Goal: Transaction & Acquisition: Purchase product/service

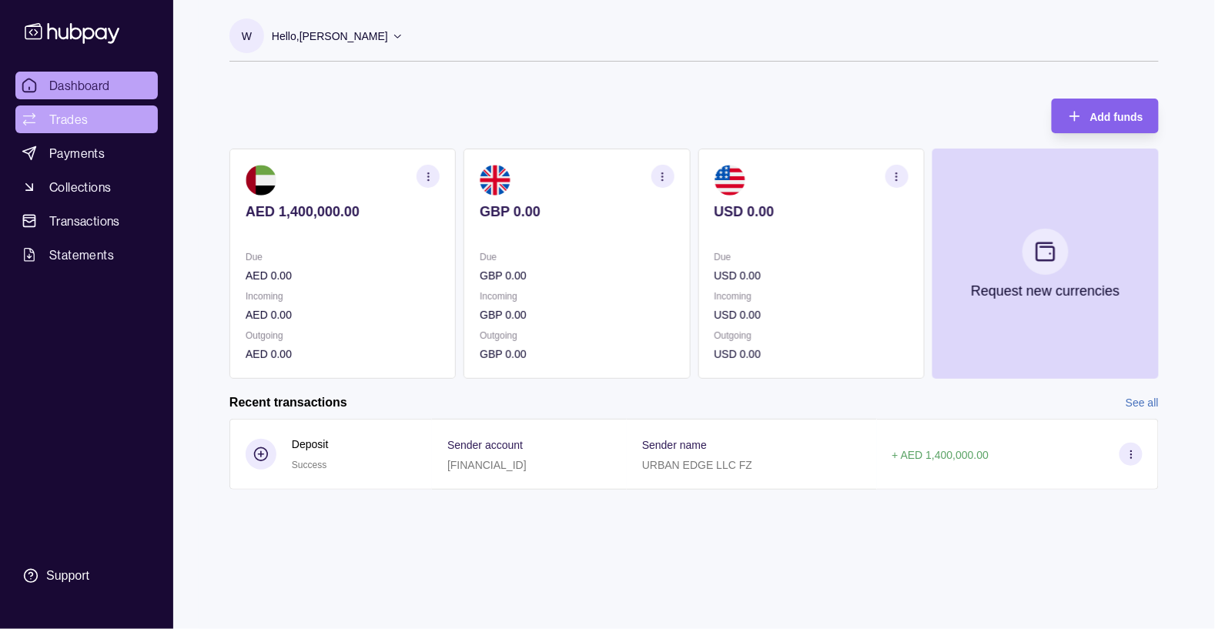
click at [69, 122] on span "Trades" at bounding box center [68, 119] width 38 height 18
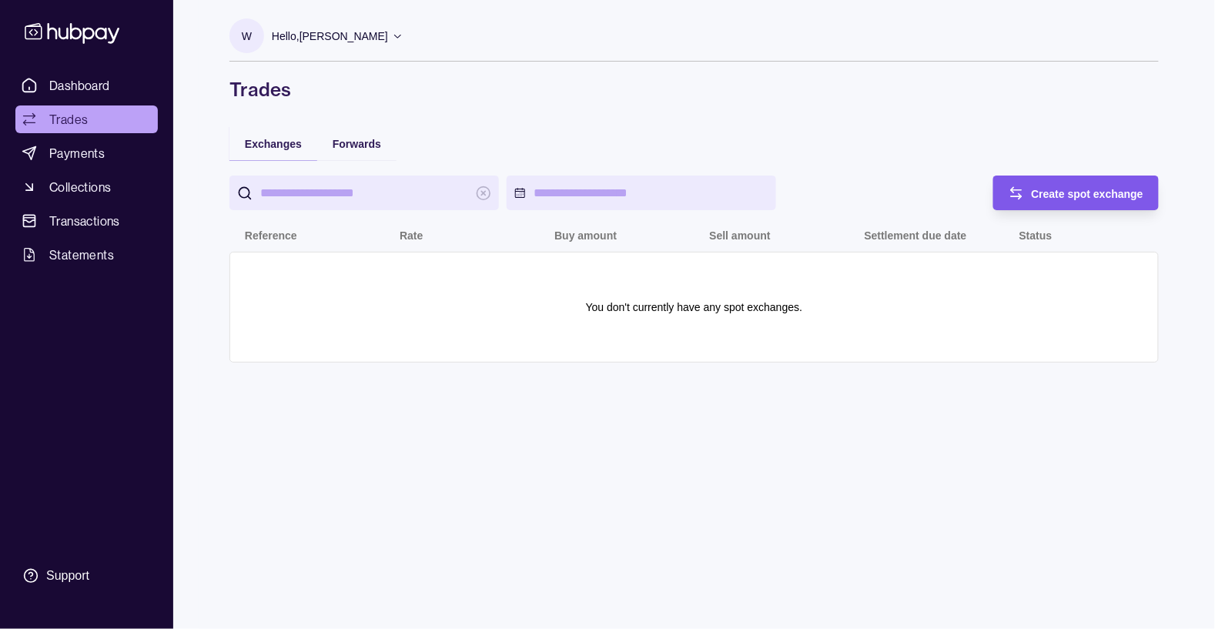
click at [1095, 192] on span "Create spot exchange" at bounding box center [1088, 194] width 112 height 12
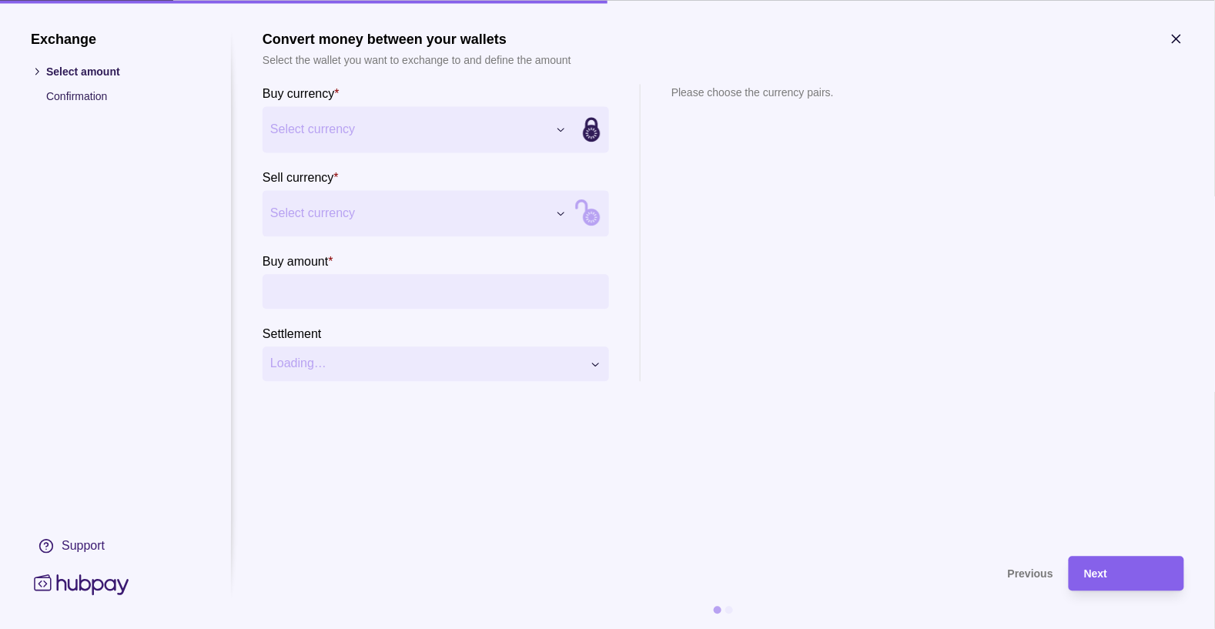
click at [525, 129] on span "Select currency" at bounding box center [408, 129] width 277 height 18
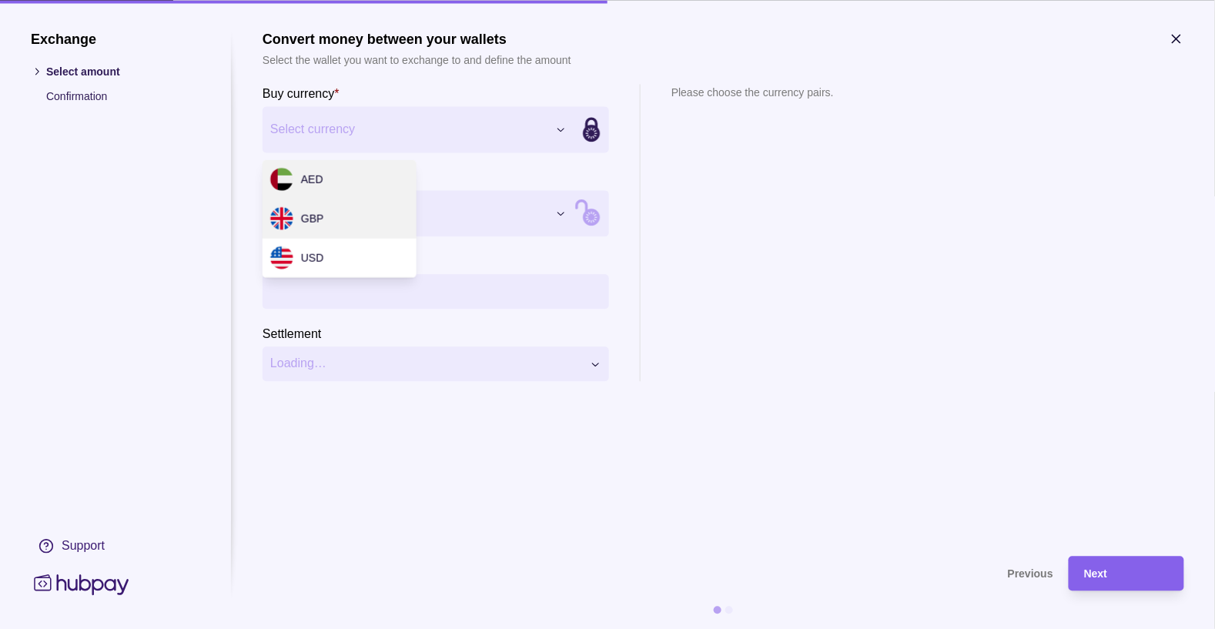
click at [363, 218] on div "GBP" at bounding box center [340, 218] width 154 height 39
select select "***"
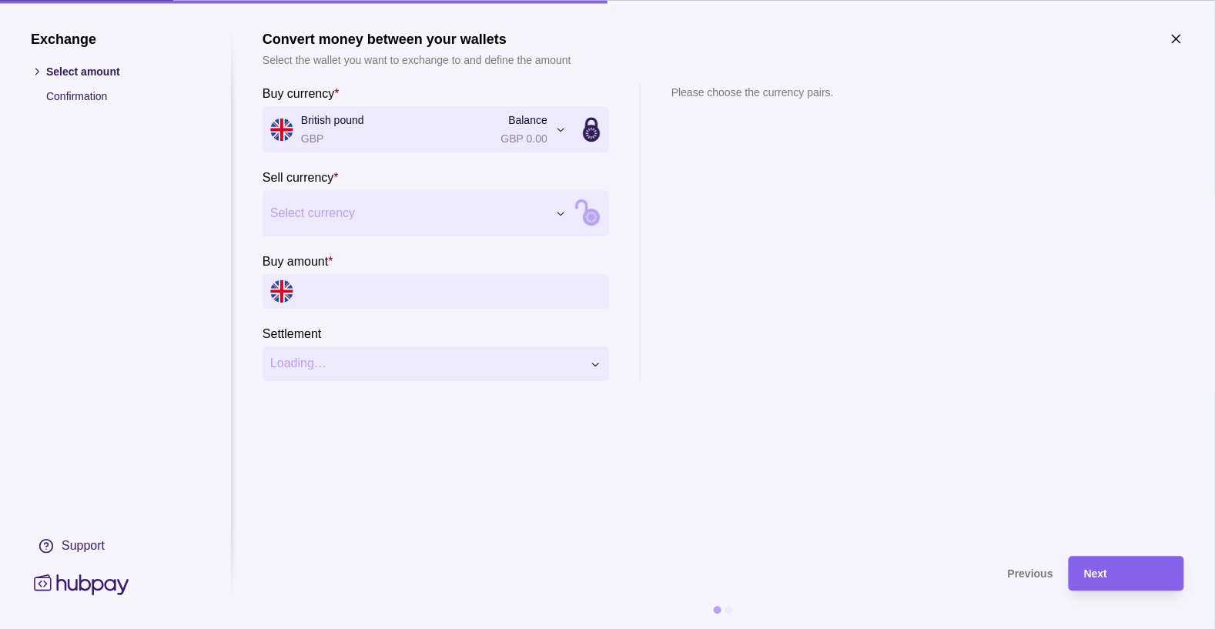
click at [549, 214] on button "Select currency" at bounding box center [419, 213] width 312 height 46
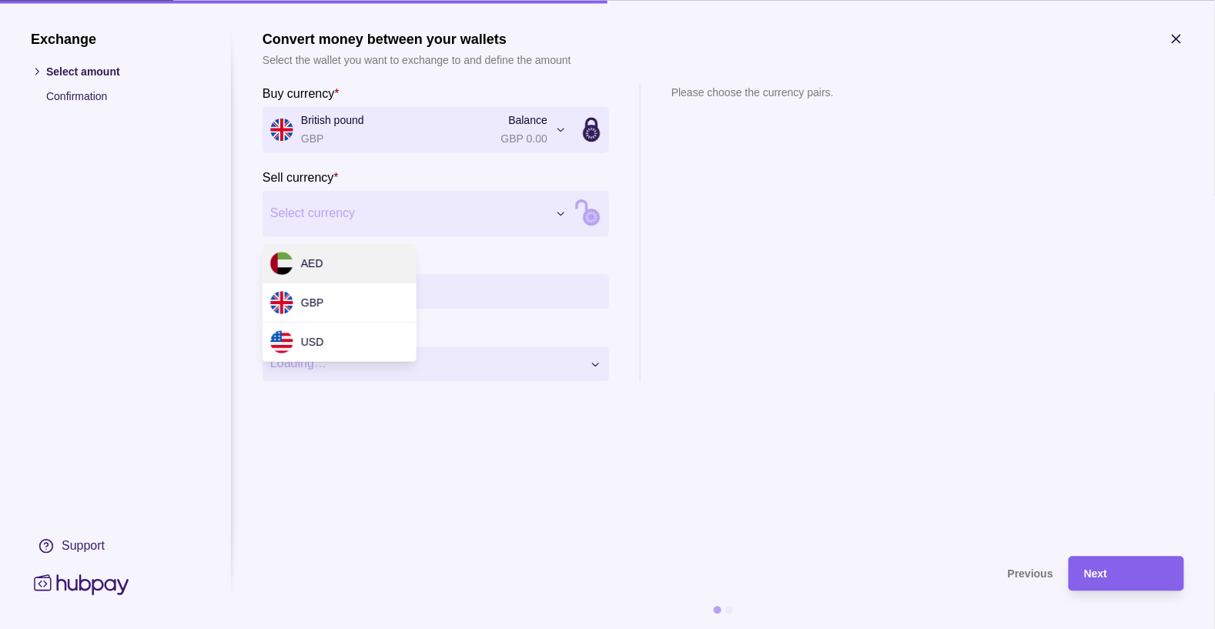
click at [336, 263] on div "AED" at bounding box center [340, 263] width 154 height 39
select select "***"
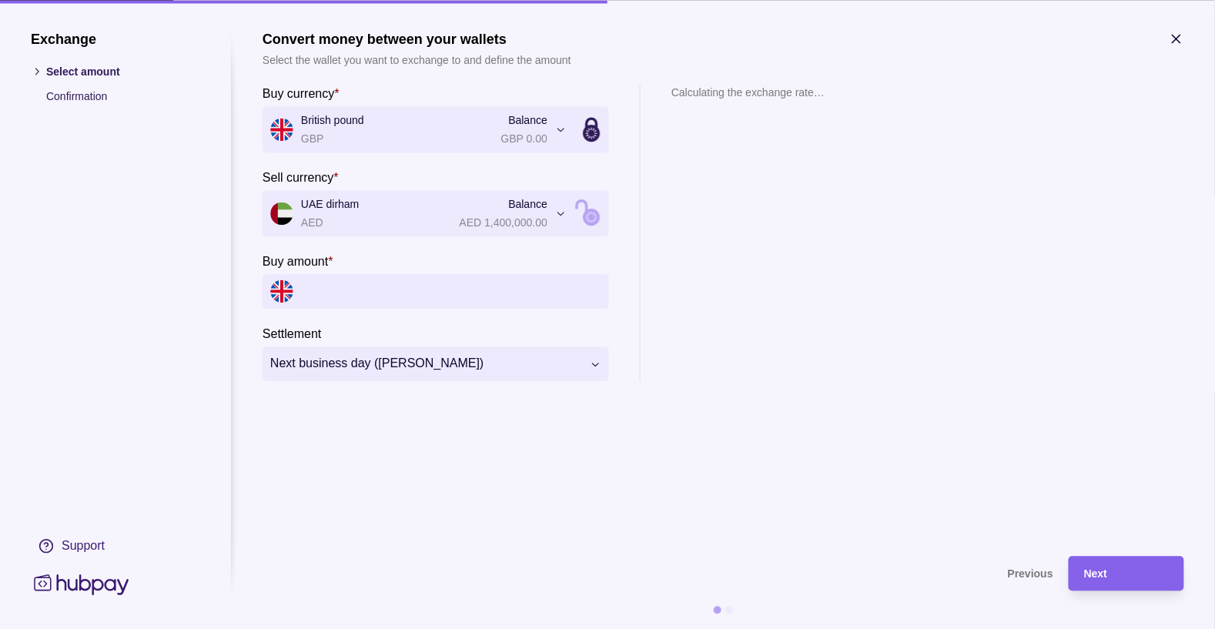
click at [404, 292] on input "Buy amount *" at bounding box center [451, 291] width 300 height 35
type input "*"
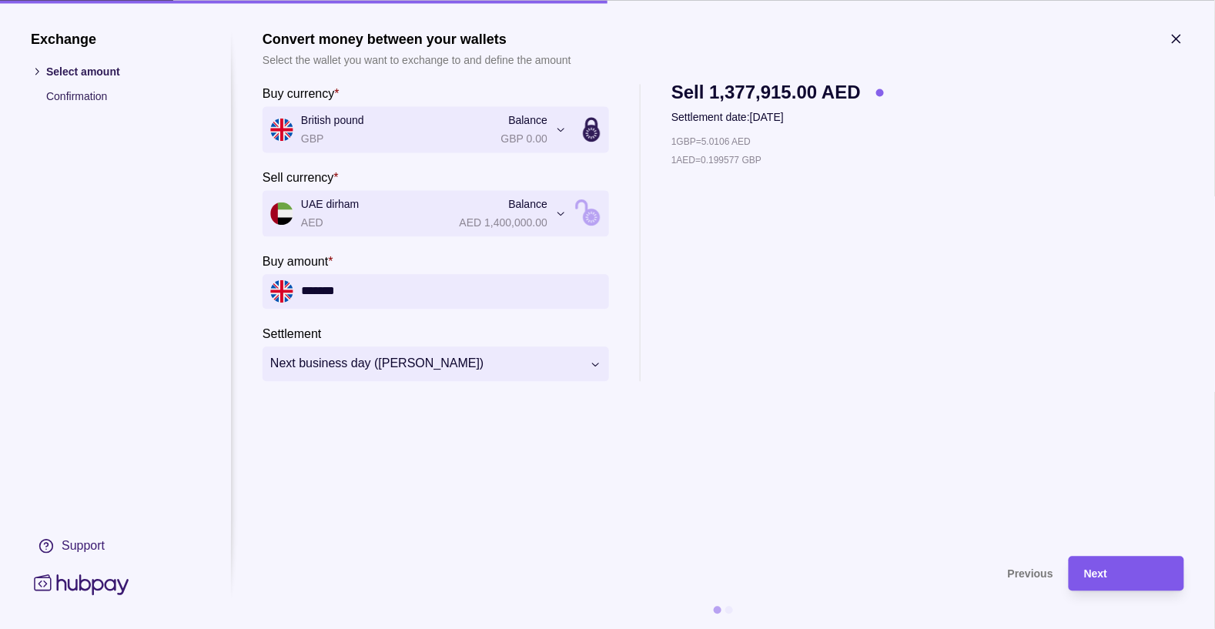
type input "*******"
click at [1129, 569] on div "Next" at bounding box center [1126, 573] width 85 height 18
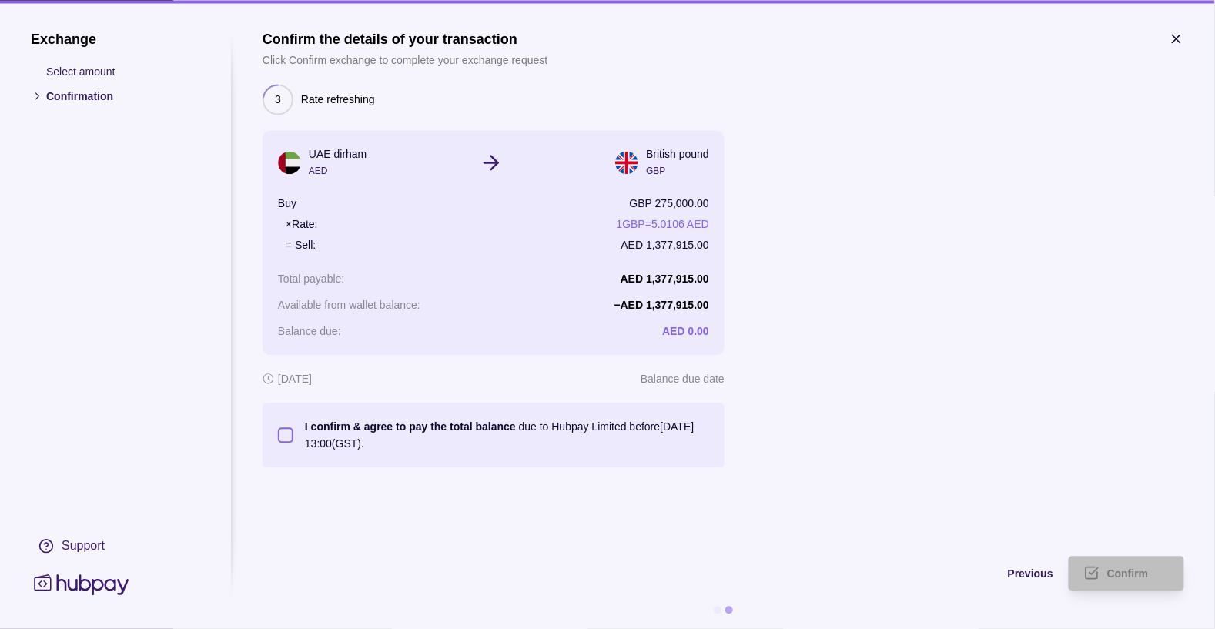
click at [286, 437] on button "I confirm & agree to pay the total balance due to Hubpay Limited before [DATE] …" at bounding box center [285, 434] width 15 height 15
click at [1146, 570] on span "Confirm" at bounding box center [1128, 574] width 42 height 12
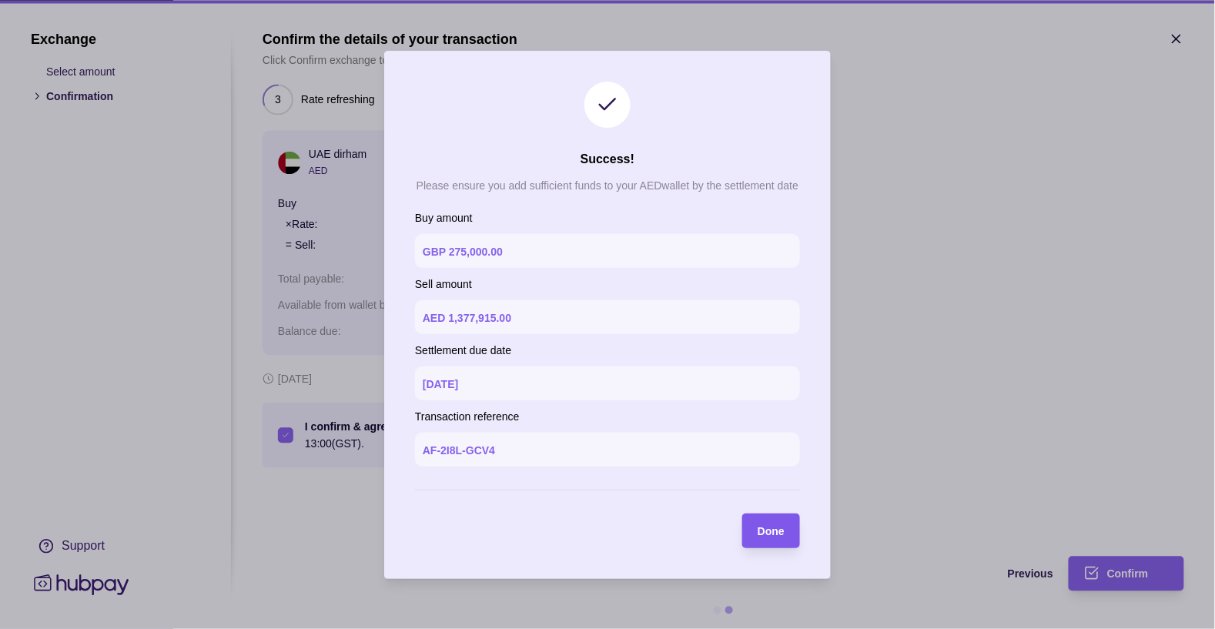
click at [771, 532] on span "Done" at bounding box center [771, 531] width 27 height 12
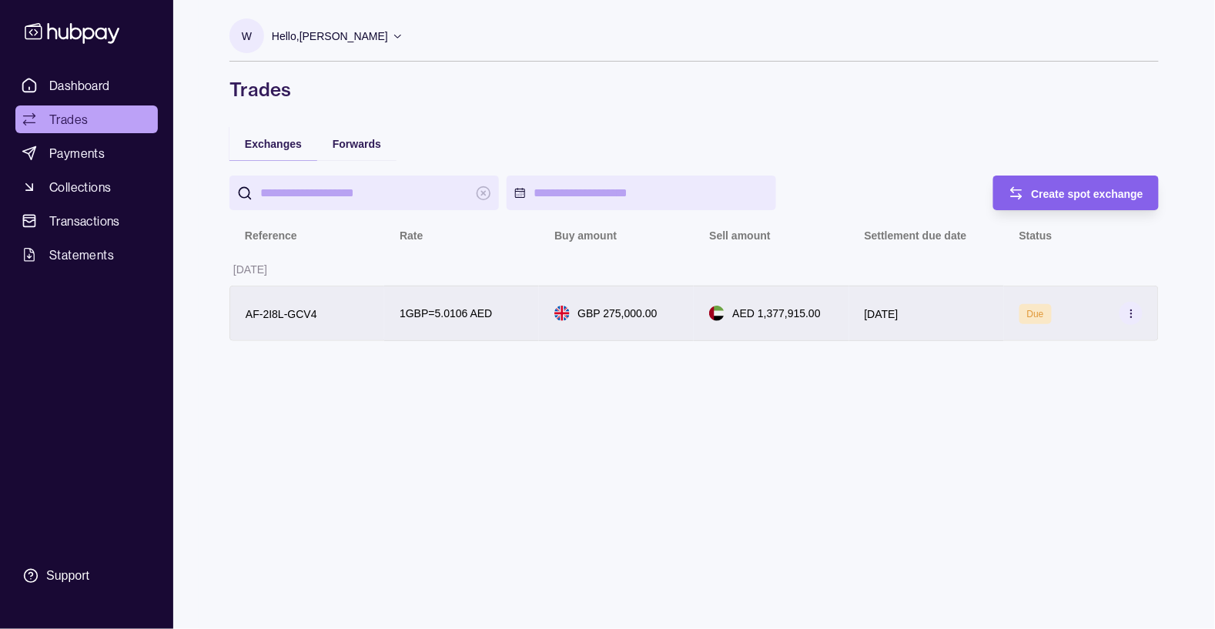
click at [1127, 312] on icon at bounding box center [1132, 314] width 12 height 12
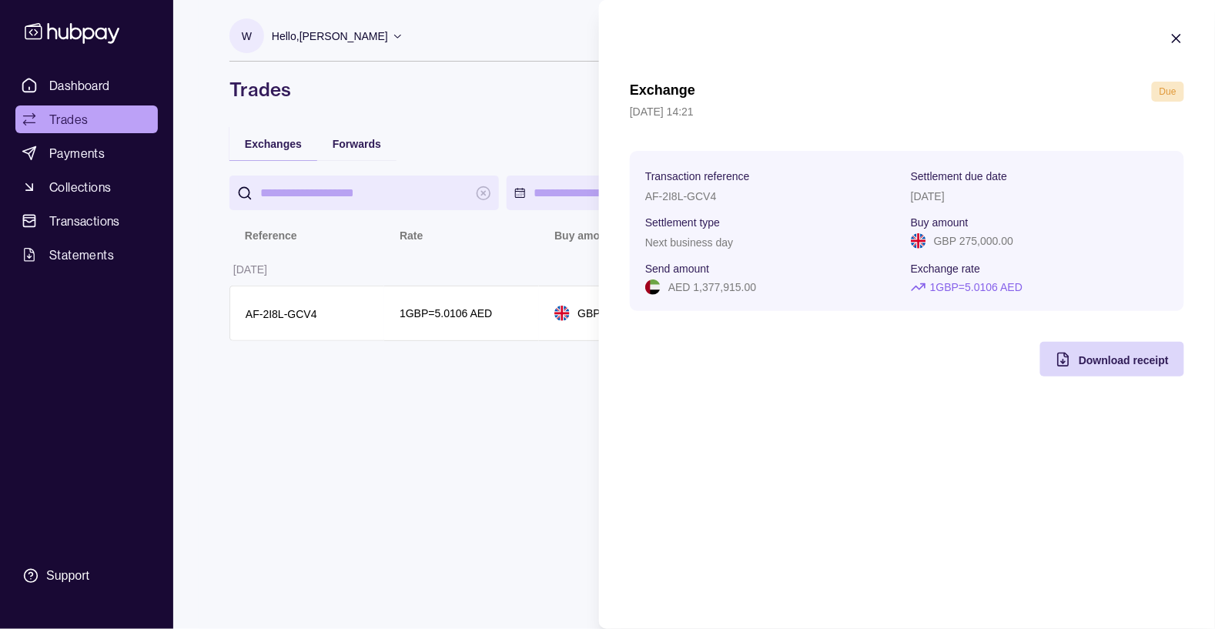
click at [423, 446] on html "Dashboard Trades Payments Collections Transactions Statements Support W Hello, …" at bounding box center [607, 314] width 1215 height 629
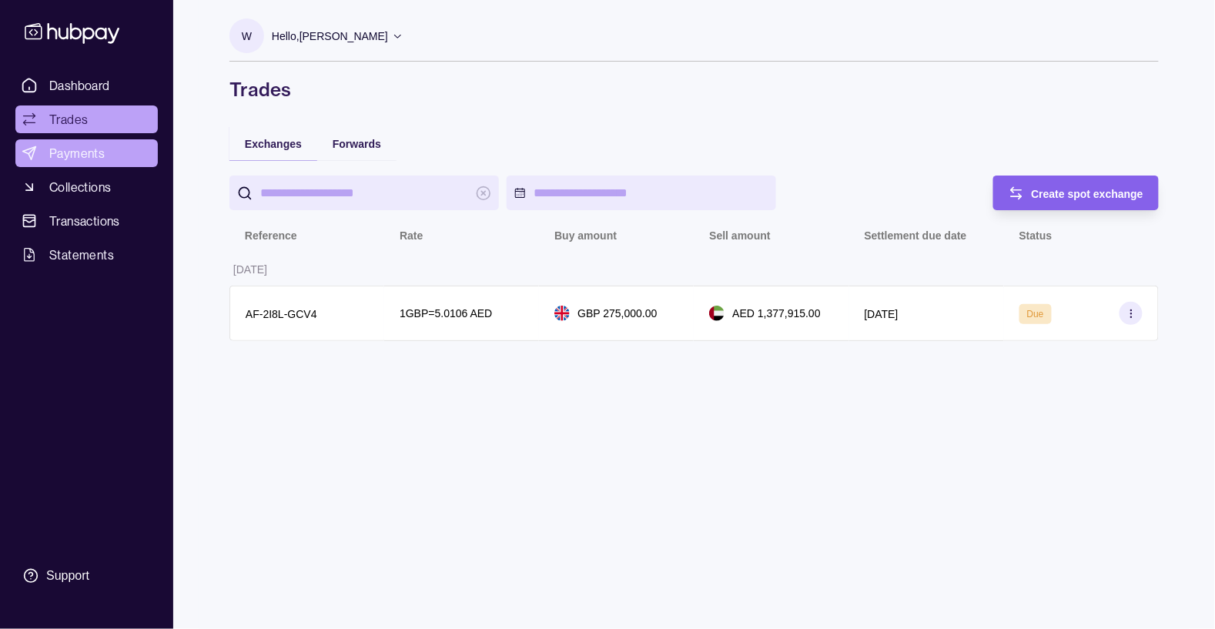
click at [79, 158] on span "Payments" at bounding box center [76, 153] width 55 height 18
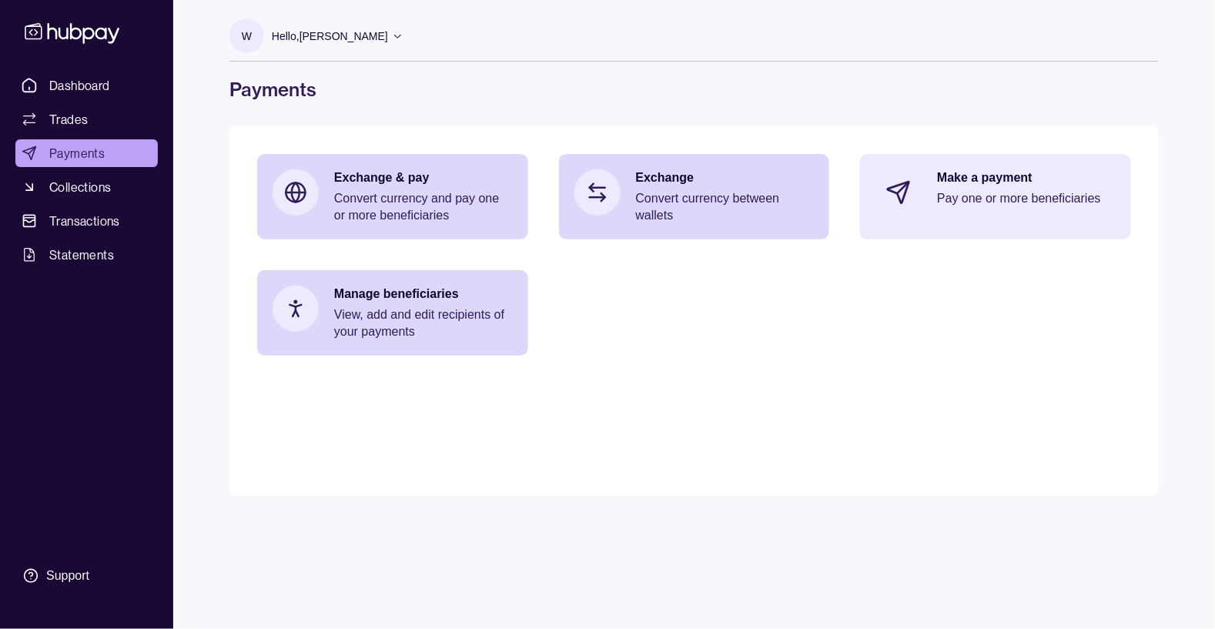
click at [999, 199] on p "Pay one or more beneficiaries" at bounding box center [1026, 198] width 179 height 17
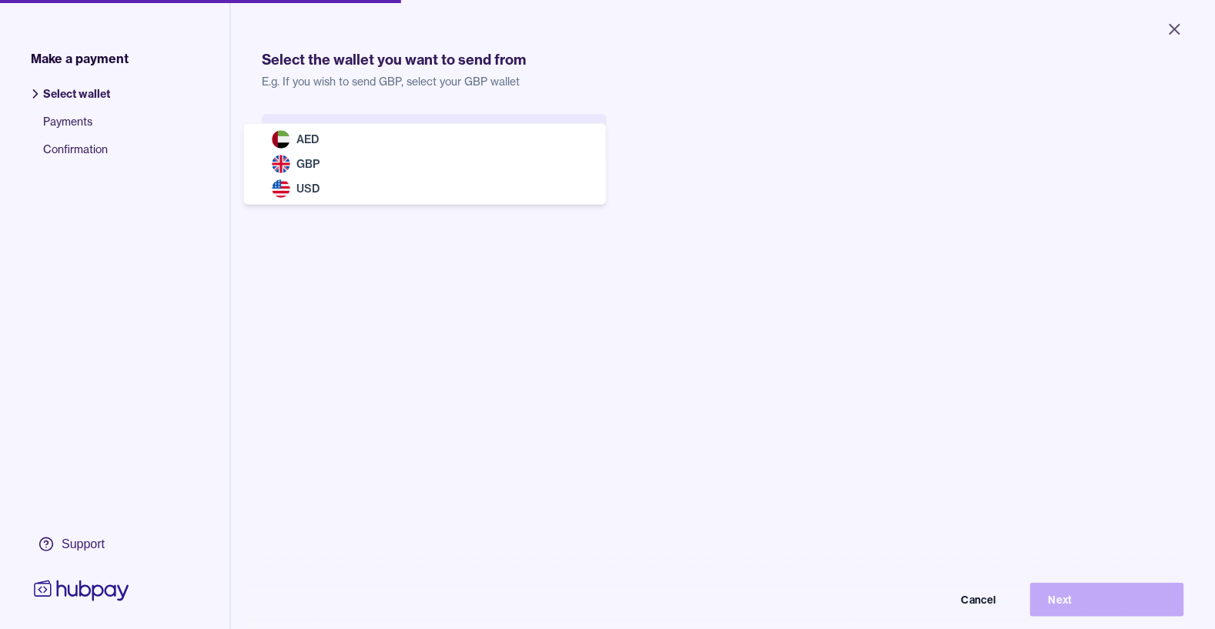
click at [599, 141] on div "AED" at bounding box center [425, 139] width 356 height 25
click at [315, 163] on div "Select wallet Cancel Next" at bounding box center [434, 163] width 345 height 99
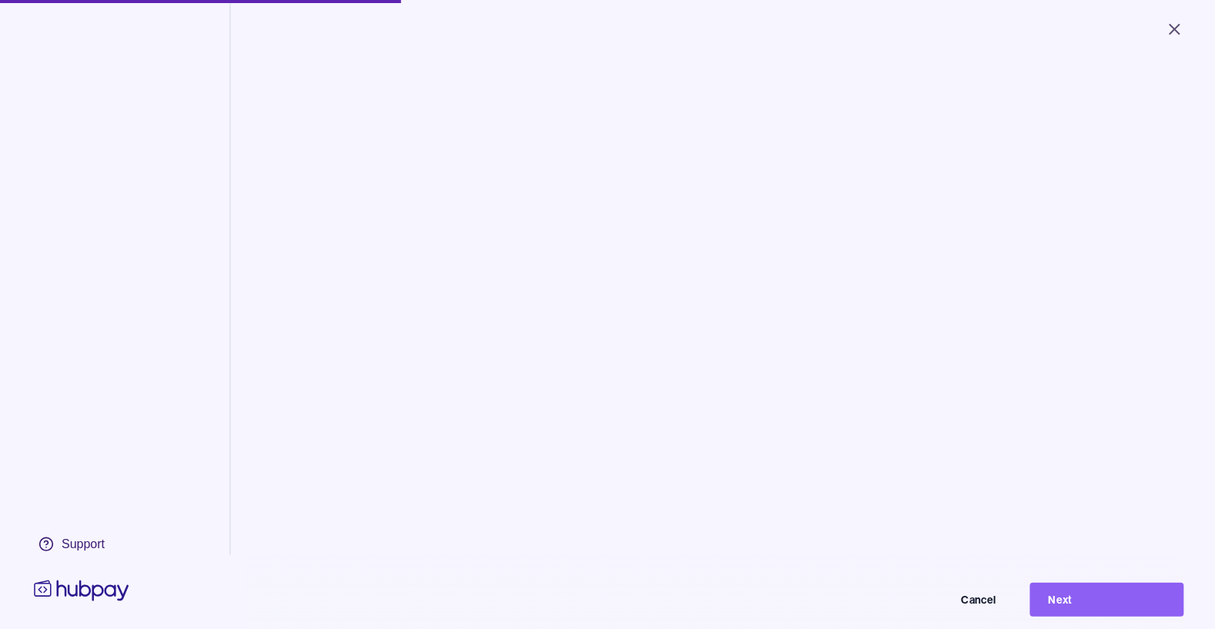
scroll to position [80, 0]
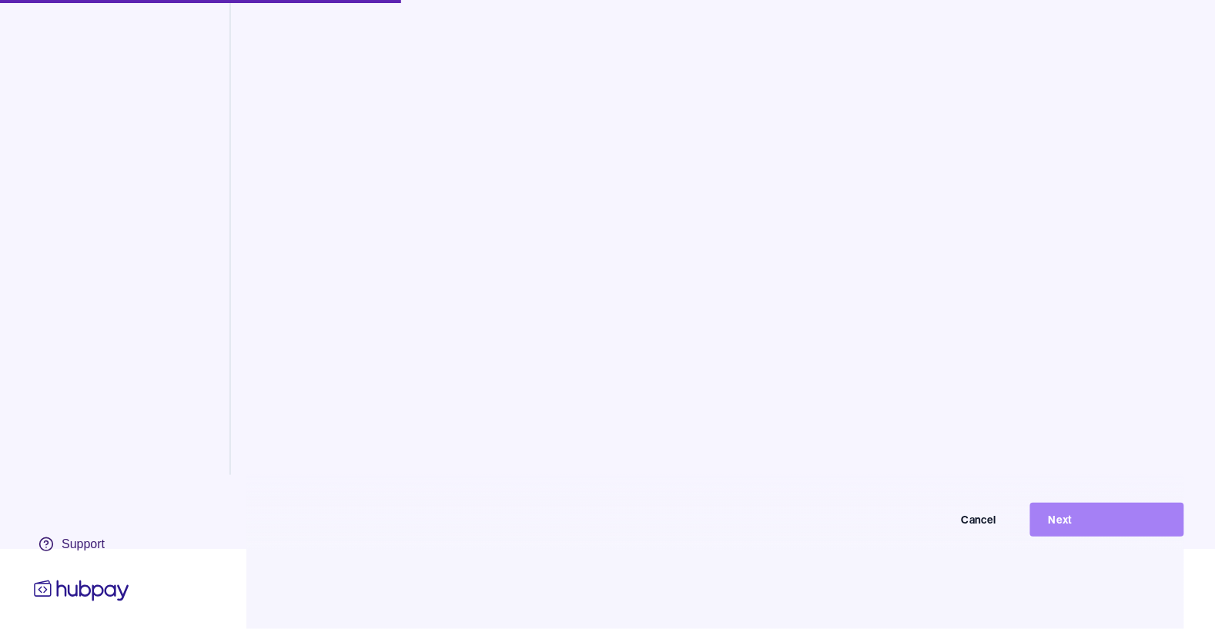
click at [1092, 537] on button "Next" at bounding box center [1107, 520] width 154 height 34
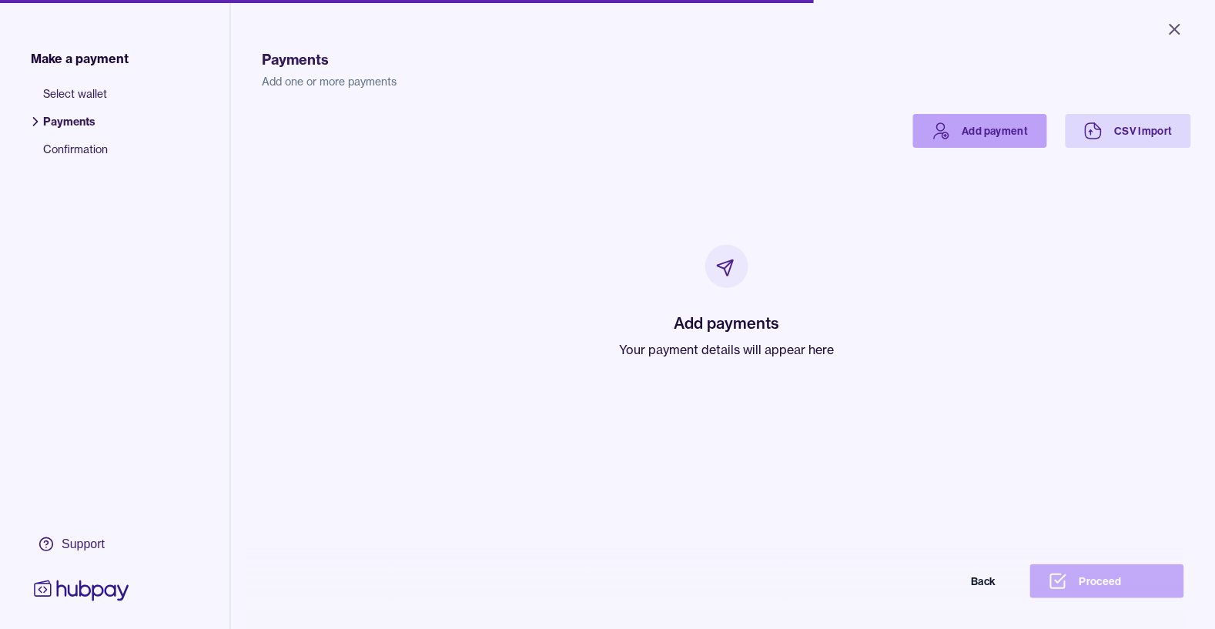
click at [985, 120] on link "Add payment" at bounding box center [980, 131] width 134 height 34
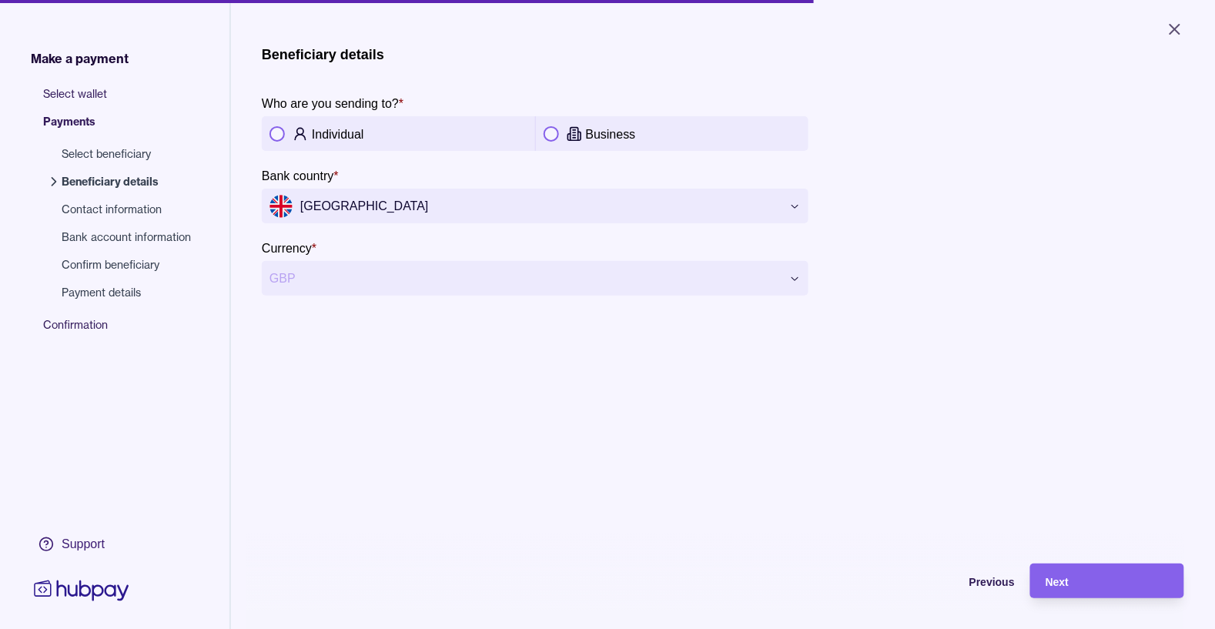
click at [557, 132] on button "button" at bounding box center [551, 133] width 15 height 15
